Goal: Find specific page/section

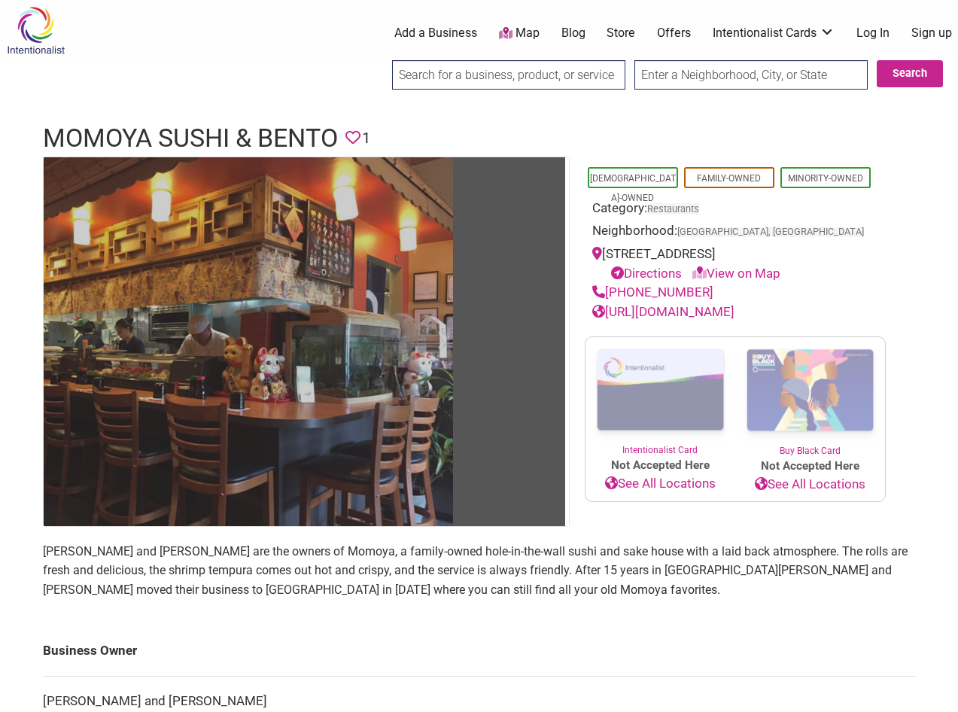
click at [217, 268] on img at bounding box center [248, 341] width 409 height 369
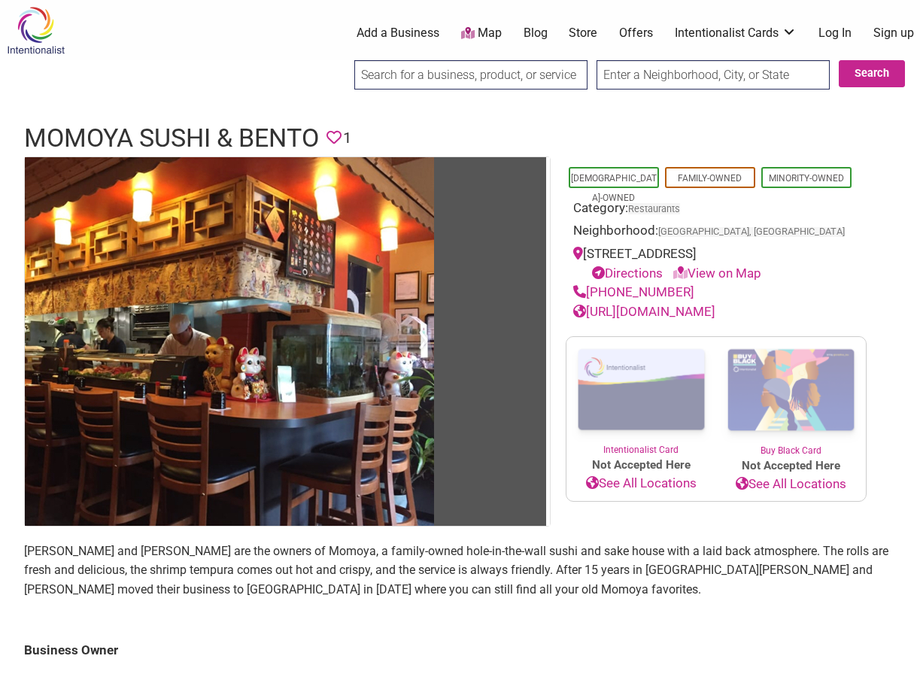
click at [682, 319] on link "[URL][DOMAIN_NAME]" at bounding box center [644, 311] width 142 height 15
